Goal: Transaction & Acquisition: Purchase product/service

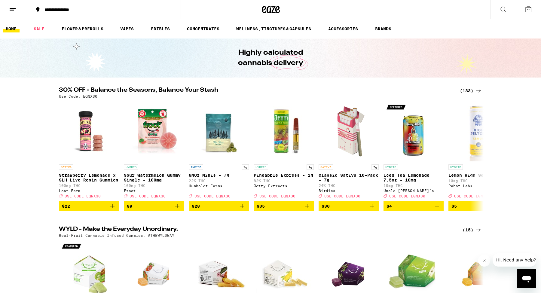
click at [464, 91] on div "(133)" at bounding box center [471, 90] width 22 height 7
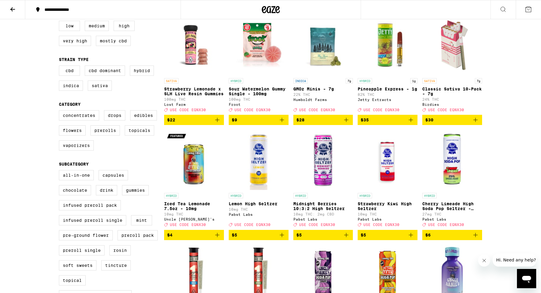
scroll to position [75, 0]
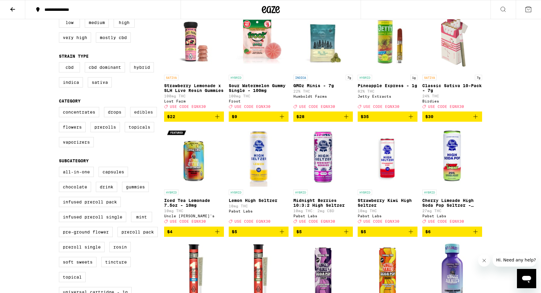
click at [144, 117] on label "Edibles" at bounding box center [143, 112] width 27 height 10
click at [60, 108] on input "Edibles" at bounding box center [60, 108] width 0 height 0
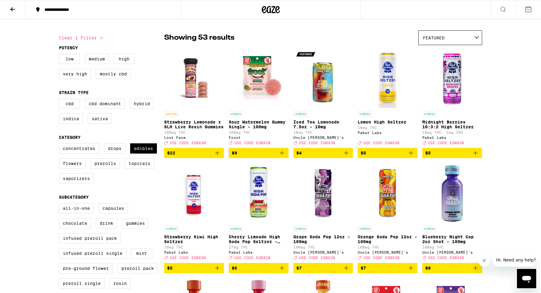
scroll to position [28, 0]
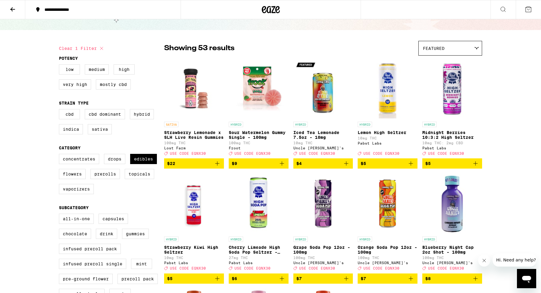
click at [433, 51] on div "Featured" at bounding box center [450, 48] width 63 height 14
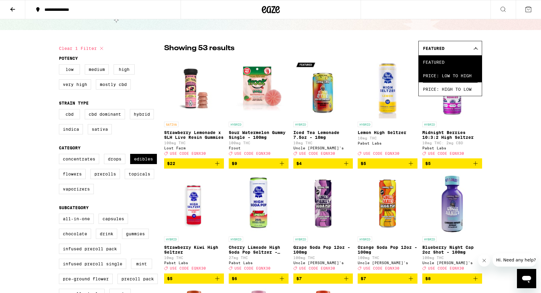
click at [446, 71] on span "Price: Low to High" at bounding box center [450, 76] width 55 height 14
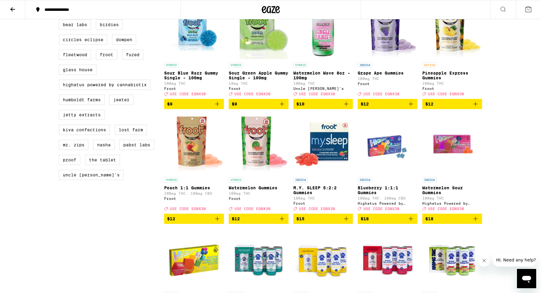
scroll to position [443, 0]
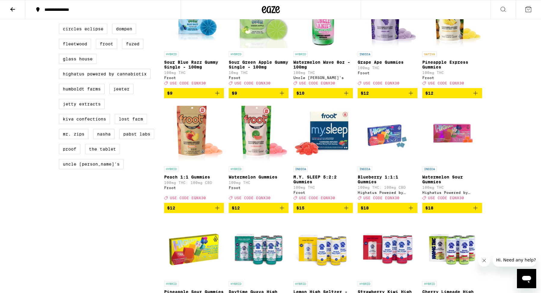
click at [274, 212] on span "$12" at bounding box center [259, 207] width 54 height 7
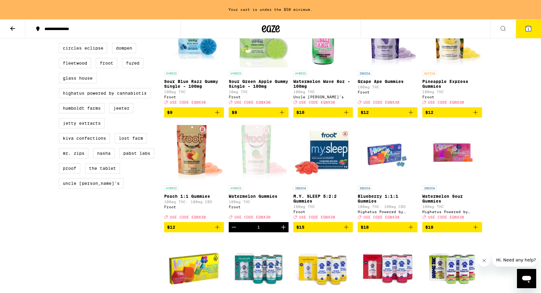
click at [401, 116] on span "$12" at bounding box center [388, 112] width 54 height 7
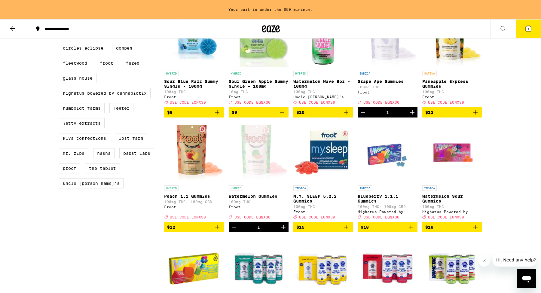
click at [443, 116] on span "$12" at bounding box center [452, 112] width 54 height 7
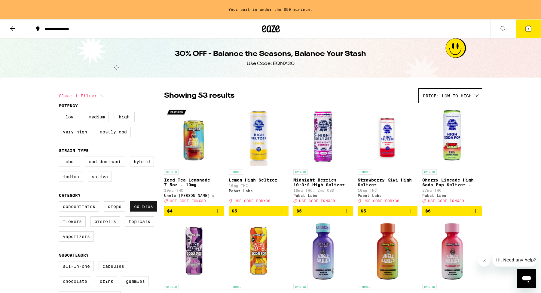
scroll to position [0, 0]
click at [139, 212] on label "Edibles" at bounding box center [143, 206] width 27 height 10
click at [60, 203] on input "Edibles" at bounding box center [60, 202] width 0 height 0
checkbox input "false"
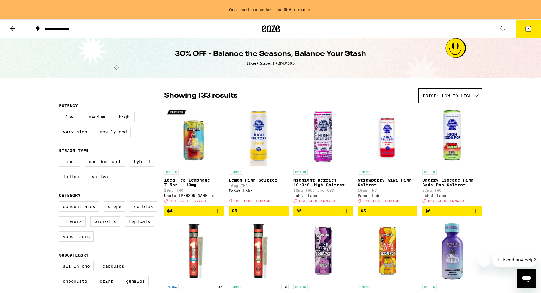
click at [90, 235] on div "Concentrates Drops Edibles Flowers Prerolls Topicals Vaporizers" at bounding box center [111, 223] width 105 height 45
click at [87, 241] on label "Vaporizers" at bounding box center [76, 236] width 35 height 10
click at [60, 203] on input "Vaporizers" at bounding box center [60, 202] width 0 height 0
checkbox input "true"
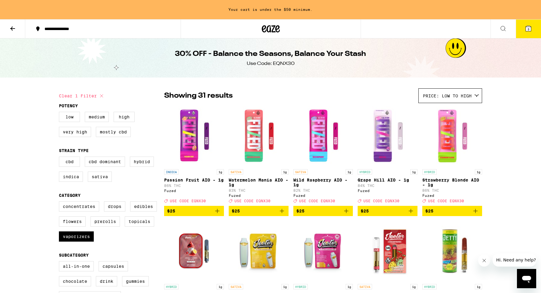
click at [13, 28] on icon at bounding box center [12, 28] width 5 height 4
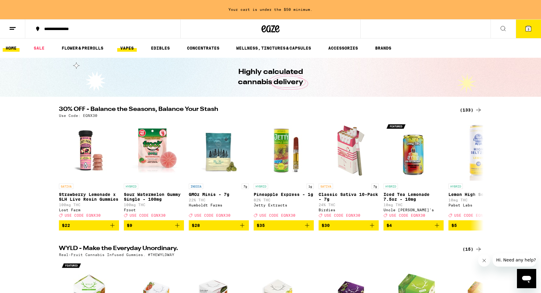
click at [128, 49] on link "VAPES" at bounding box center [127, 47] width 20 height 7
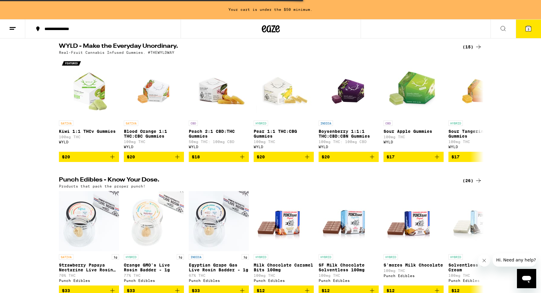
scroll to position [260, 0]
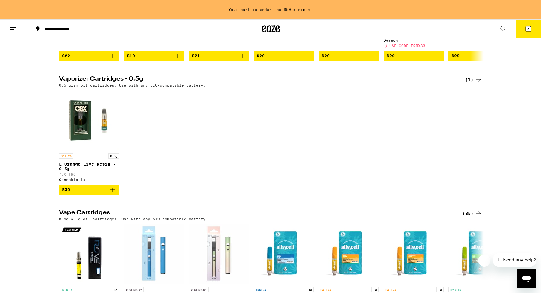
scroll to position [52, 0]
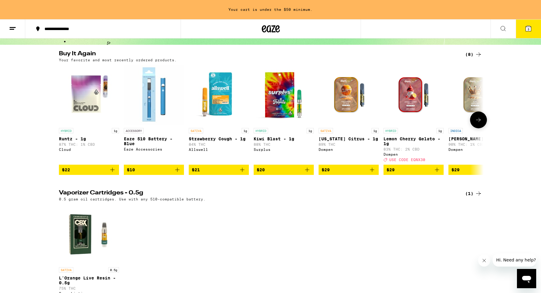
click at [476, 128] on button at bounding box center [478, 119] width 17 height 17
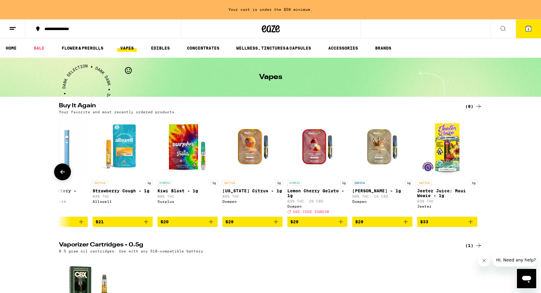
scroll to position [0, 0]
click at [61, 180] on button at bounding box center [62, 171] width 17 height 17
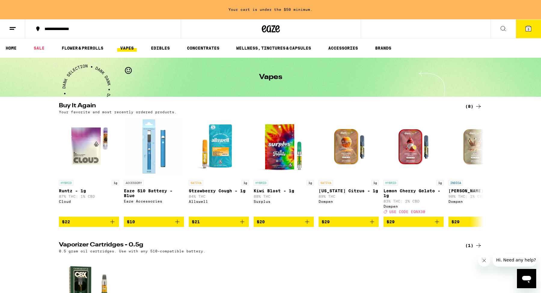
click at [498, 30] on button at bounding box center [502, 29] width 25 height 19
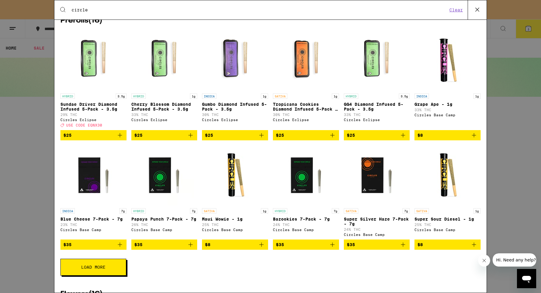
scroll to position [99, 0]
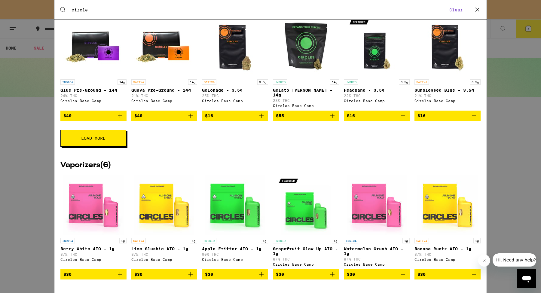
type input "circle"
click at [501, 168] on div "Search for Products circle Clear 40 results for "circle" Brands ( 2 ) C Circles…" at bounding box center [270, 146] width 541 height 293
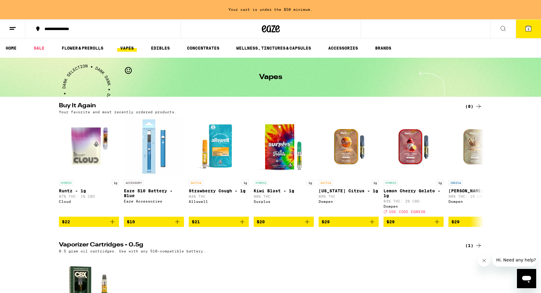
click at [6, 27] on button at bounding box center [12, 29] width 25 height 19
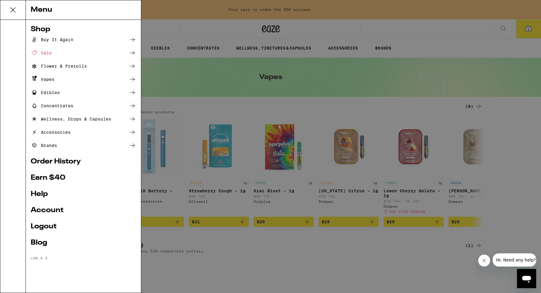
click at [49, 39] on div "Buy It Again" at bounding box center [52, 39] width 43 height 7
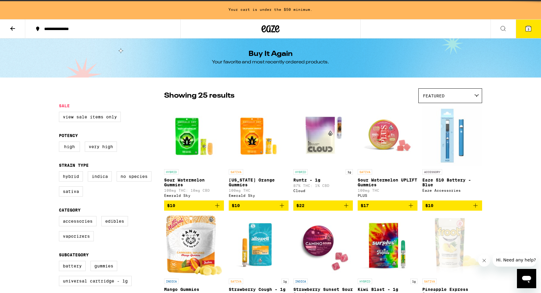
click at [40, 48] on div "Buy It Again Your favorite and most recently ordered products." at bounding box center [270, 57] width 541 height 39
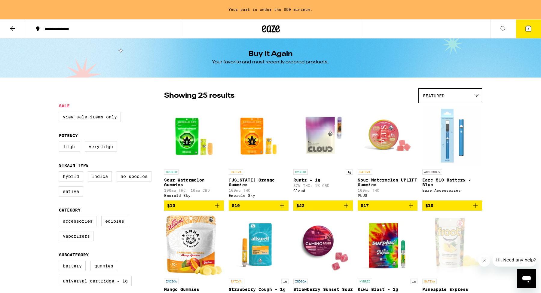
click at [16, 29] on button at bounding box center [12, 29] width 25 height 19
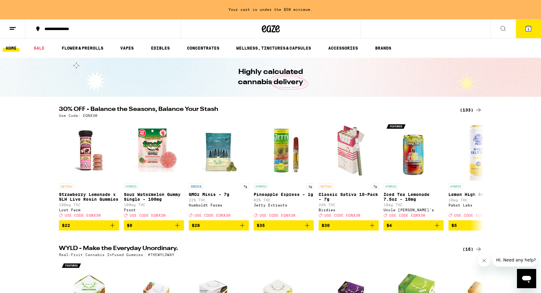
click at [468, 111] on div "(133)" at bounding box center [471, 109] width 22 height 7
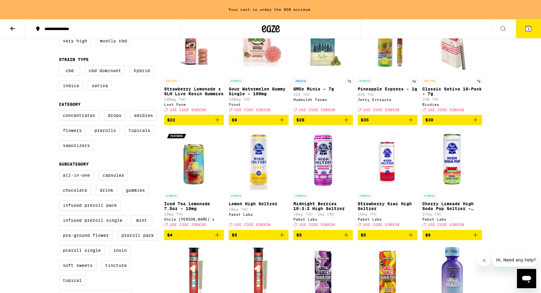
scroll to position [91, 0]
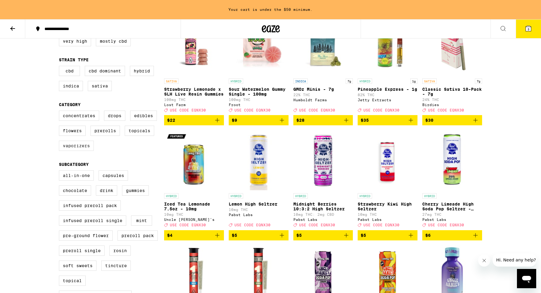
click at [87, 151] on label "Vaporizers" at bounding box center [76, 146] width 35 height 10
click at [60, 112] on input "Vaporizers" at bounding box center [60, 111] width 0 height 0
checkbox input "true"
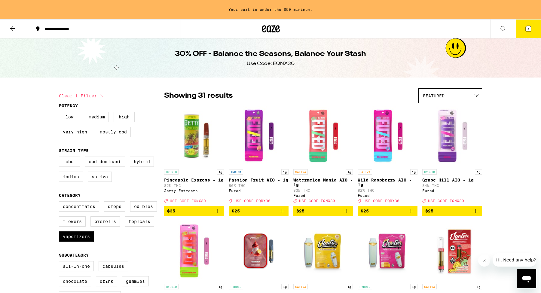
click at [462, 98] on div "Featured" at bounding box center [450, 96] width 63 height 14
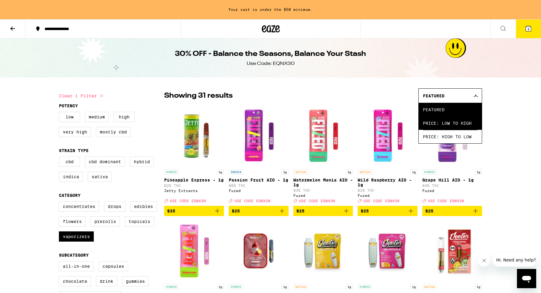
click at [457, 124] on span "Price: Low to High" at bounding box center [450, 123] width 55 height 14
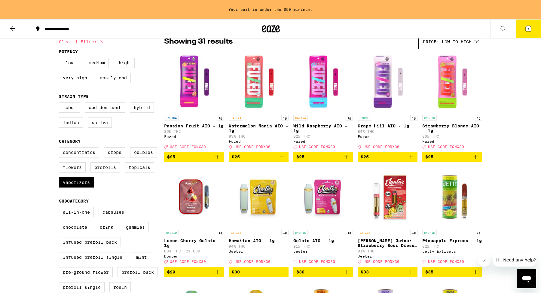
scroll to position [74, 0]
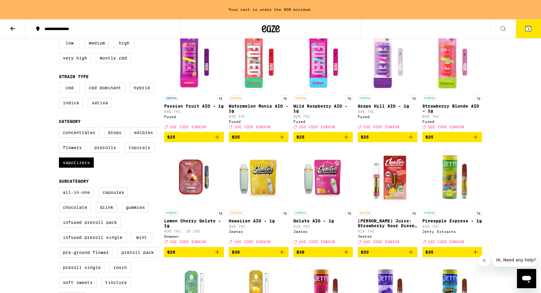
click at [212, 256] on span "$29" at bounding box center [194, 252] width 54 height 7
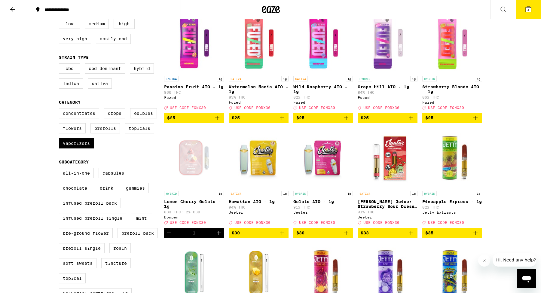
click at [212, 262] on img "Open page for 1:1 Mint AIO - 1g from Dompen" at bounding box center [194, 273] width 60 height 60
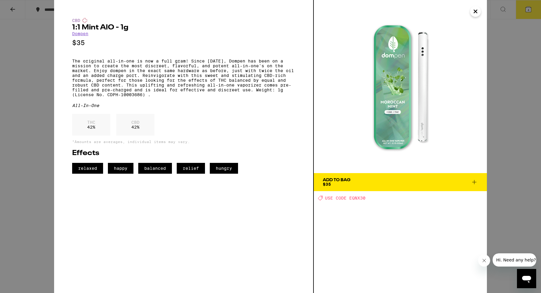
click at [472, 10] on icon "Close" at bounding box center [475, 11] width 7 height 9
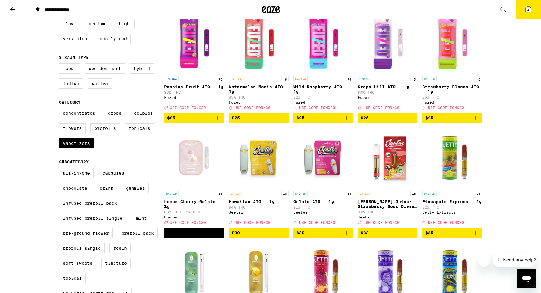
click at [222, 236] on icon "Increment" at bounding box center [218, 232] width 7 height 7
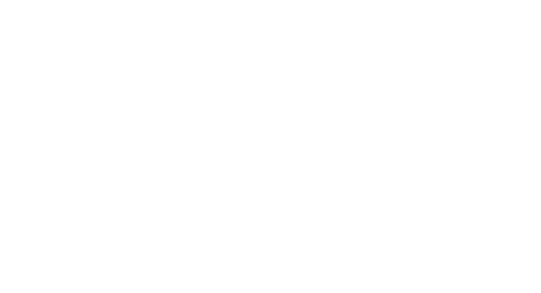
scroll to position [17, 0]
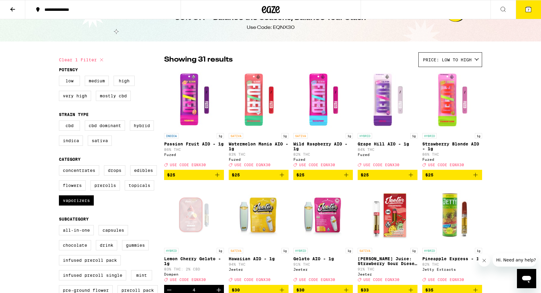
click at [526, 12] on icon at bounding box center [528, 9] width 5 height 5
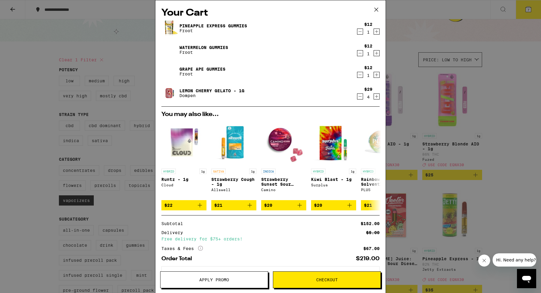
click at [482, 78] on div "Your Cart Pineapple Express Gummies Froot $12 1 Watermelon Gummies Froot $12 1 …" at bounding box center [270, 146] width 541 height 293
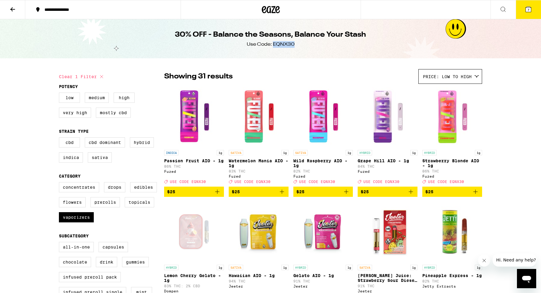
drag, startPoint x: 295, startPoint y: 44, endPoint x: 273, endPoint y: 44, distance: 22.2
click at [273, 44] on div "30% OFF - Balance the Seasons, Balance Your Stash Use Code: EQNX30" at bounding box center [270, 38] width 231 height 39
copy div "EQNX30"
click at [525, 19] on div "30% OFF - Balance the Seasons, Balance Your Stash Use Code: EQNX30" at bounding box center [270, 38] width 541 height 39
click at [524, 14] on button "7" at bounding box center [528, 9] width 25 height 19
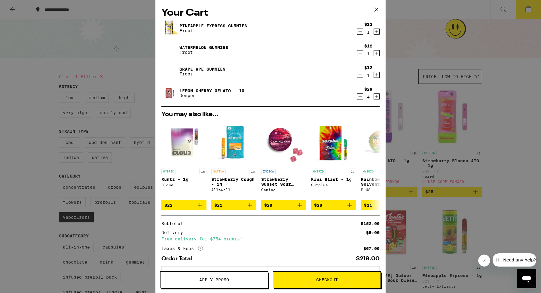
click at [229, 282] on span "Apply Promo" at bounding box center [214, 280] width 30 height 4
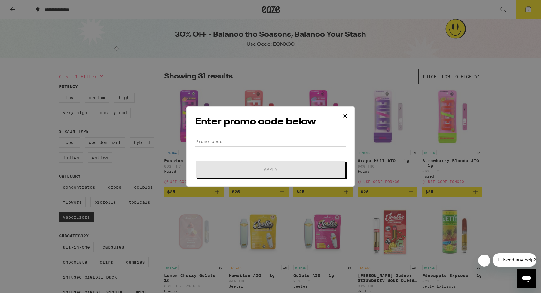
click at [257, 142] on input "Promo Code" at bounding box center [270, 141] width 151 height 9
paste input "EQNX30"
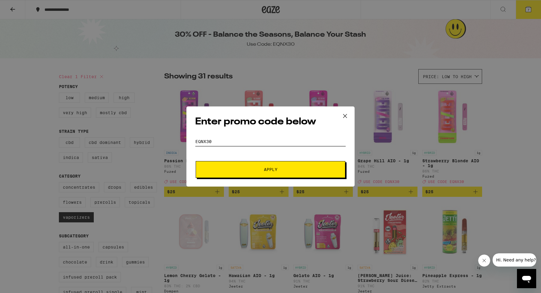
type input "EQNX30"
click at [258, 167] on button "Apply" at bounding box center [271, 169] width 150 height 17
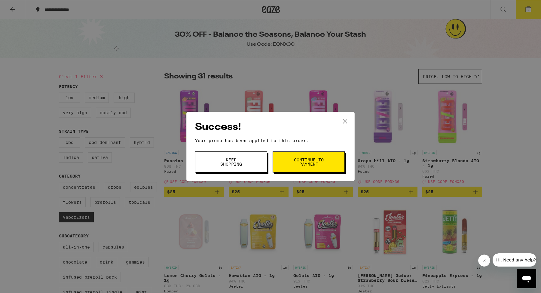
click at [290, 166] on button "Continue to payment" at bounding box center [309, 161] width 72 height 21
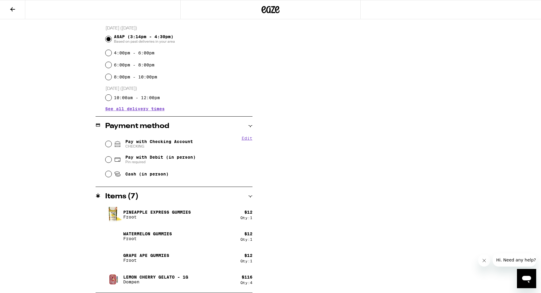
scroll to position [161, 0]
click at [153, 145] on span "CHECKING" at bounding box center [159, 146] width 68 height 5
click at [111, 145] on input "Pay with Checking Account CHECKING" at bounding box center [108, 144] width 6 height 6
radio input "true"
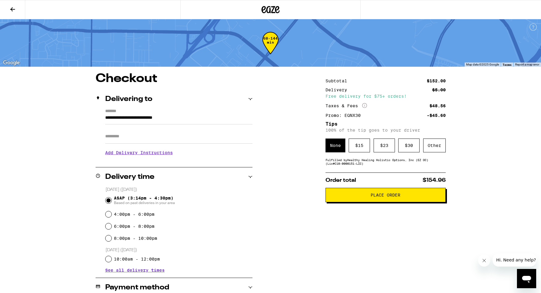
scroll to position [0, 0]
click at [396, 172] on div "Subtotal $152.00 Delivery $5.00 Free delivery for $75+ orders! Taxes & Fees Mor…" at bounding box center [385, 273] width 120 height 401
click at [431, 142] on div "Other" at bounding box center [434, 146] width 23 height 14
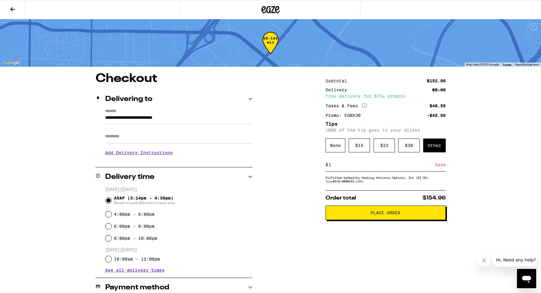
type input "1"
click at [417, 282] on div "Subtotal $152.00 Delivery $5.00 Free delivery for $75+ orders! Taxes & Fees Mor…" at bounding box center [385, 273] width 120 height 401
click at [438, 165] on div "Save" at bounding box center [440, 164] width 11 height 13
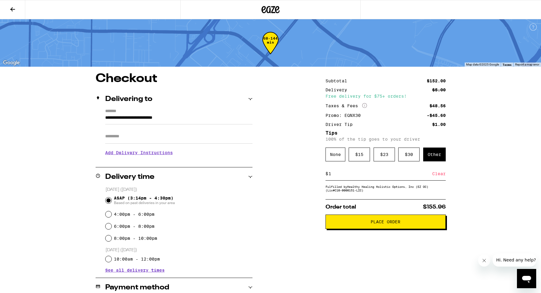
click at [391, 229] on button "Place Order" at bounding box center [385, 222] width 120 height 14
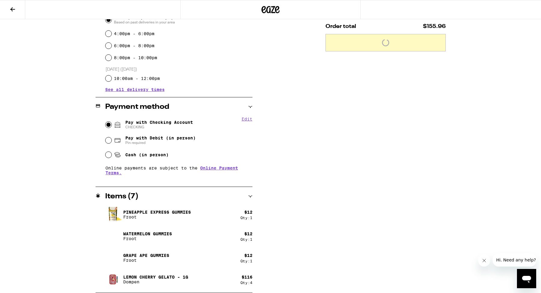
scroll to position [182, 0]
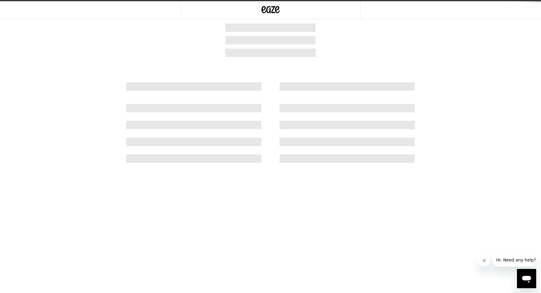
scroll to position [0, 0]
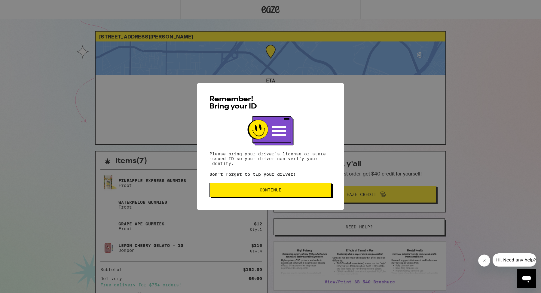
click at [306, 192] on span "Continue" at bounding box center [271, 190] width 112 height 4
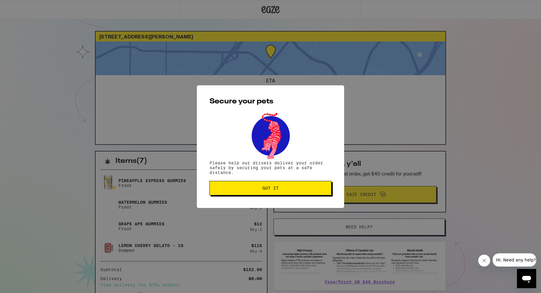
click at [294, 183] on button "Got it" at bounding box center [270, 188] width 122 height 14
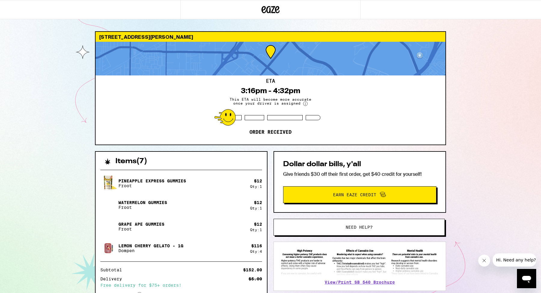
scroll to position [0, 0]
